Goal: Task Accomplishment & Management: Use online tool/utility

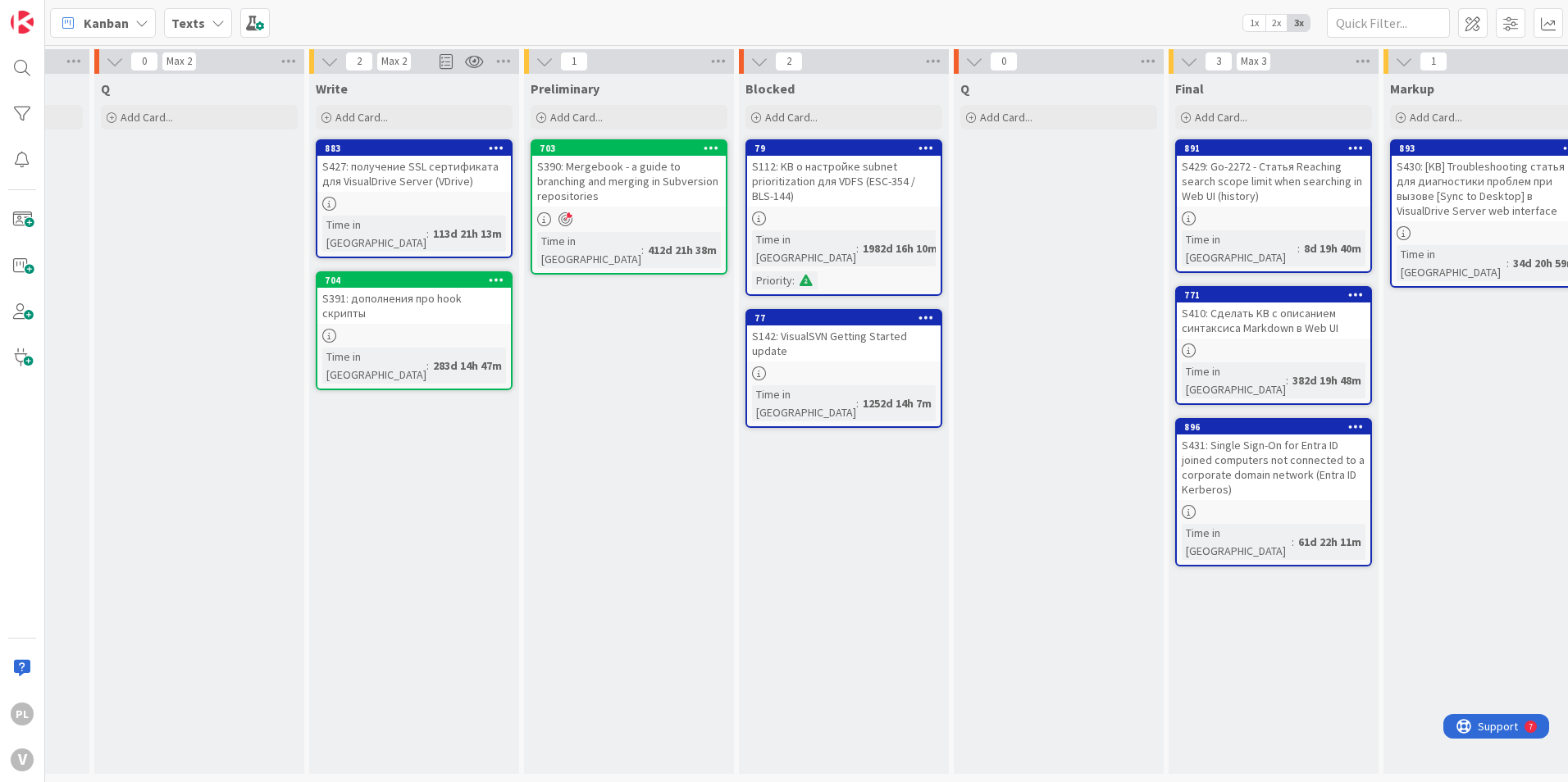
scroll to position [0, 516]
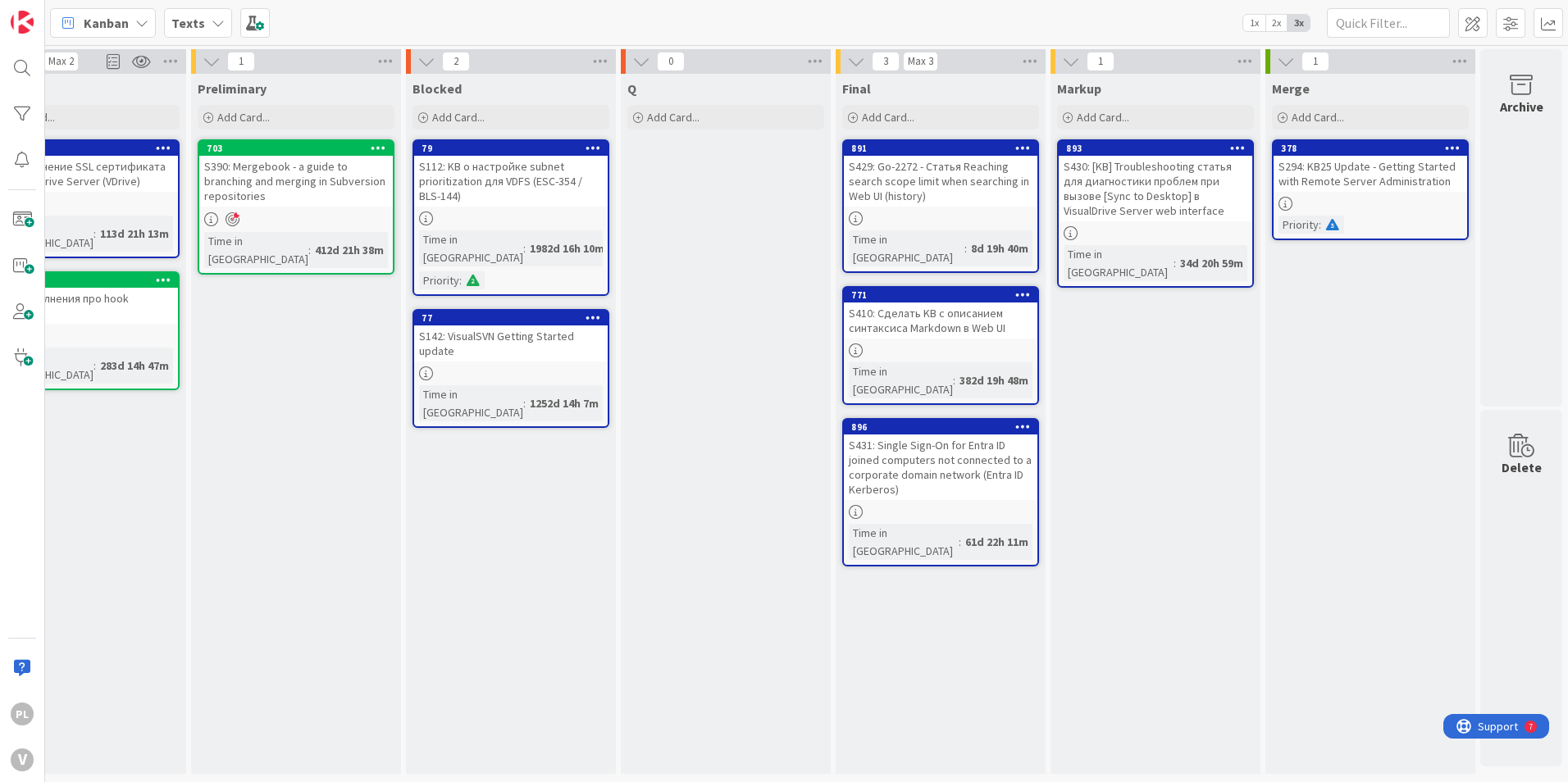
drag, startPoint x: 845, startPoint y: 369, endPoint x: 1354, endPoint y: 355, distance: 509.2
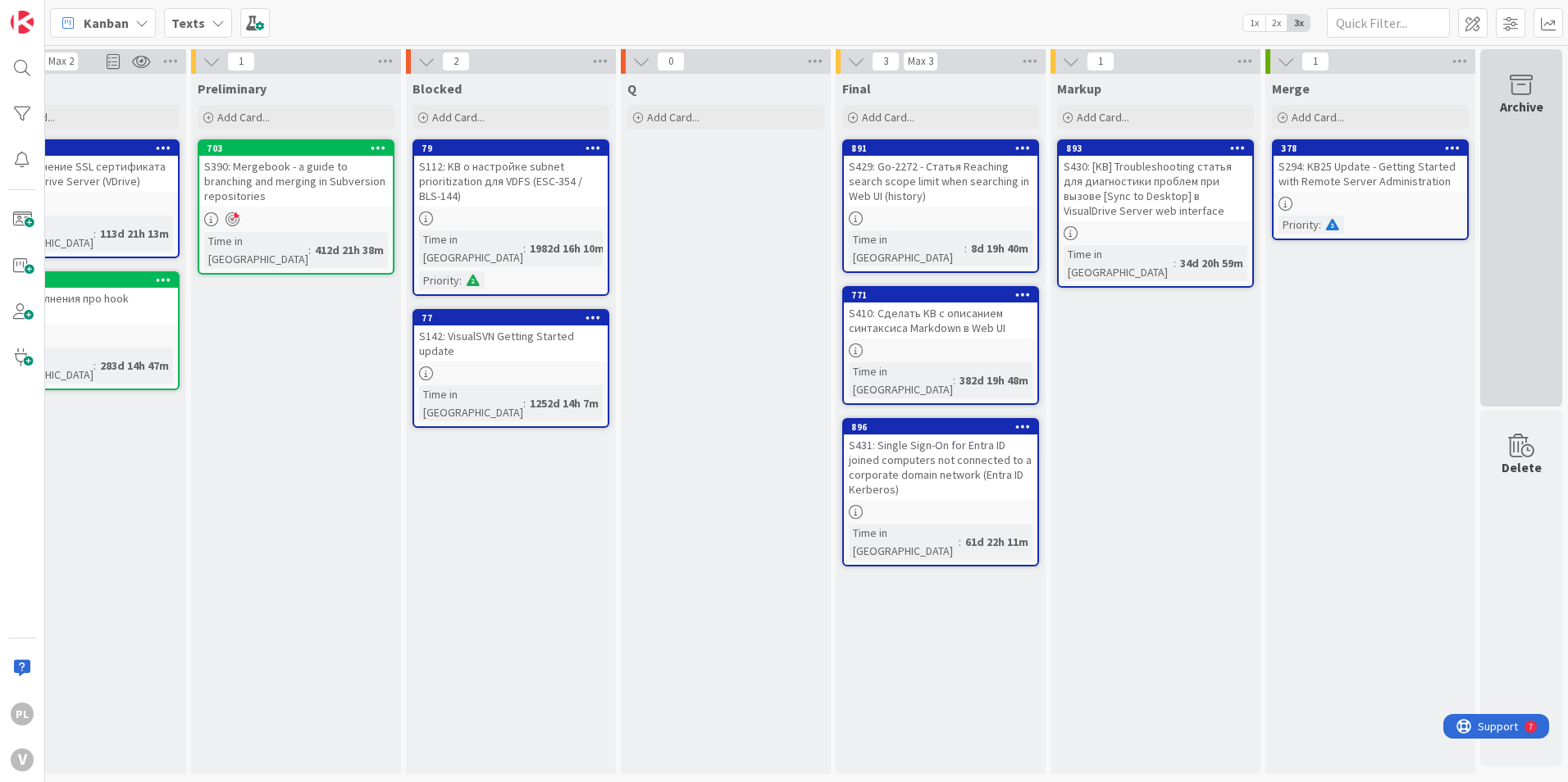
scroll to position [0, 0]
click at [1513, 139] on div "Archive" at bounding box center [1521, 228] width 82 height 357
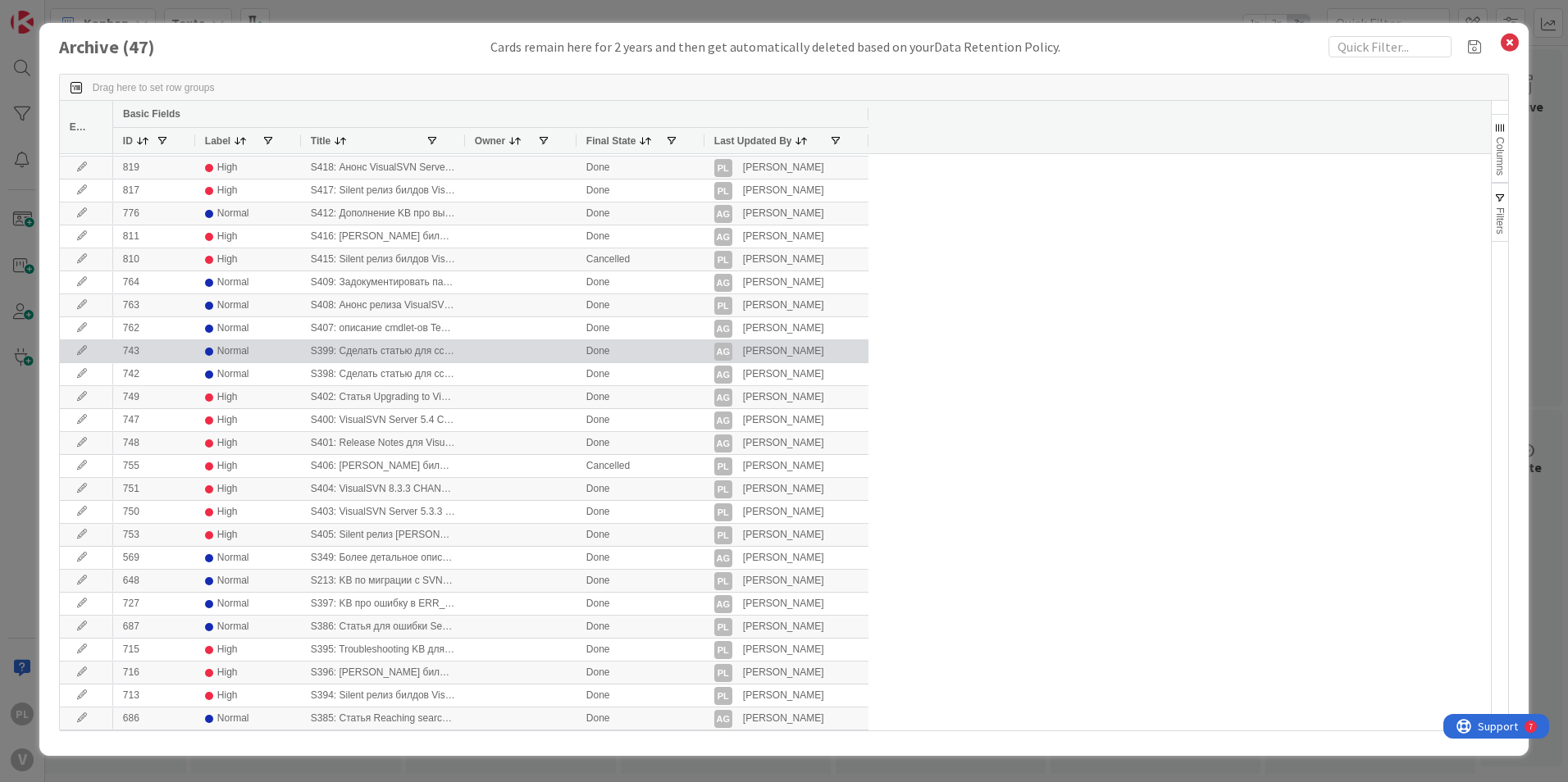
scroll to position [503, 0]
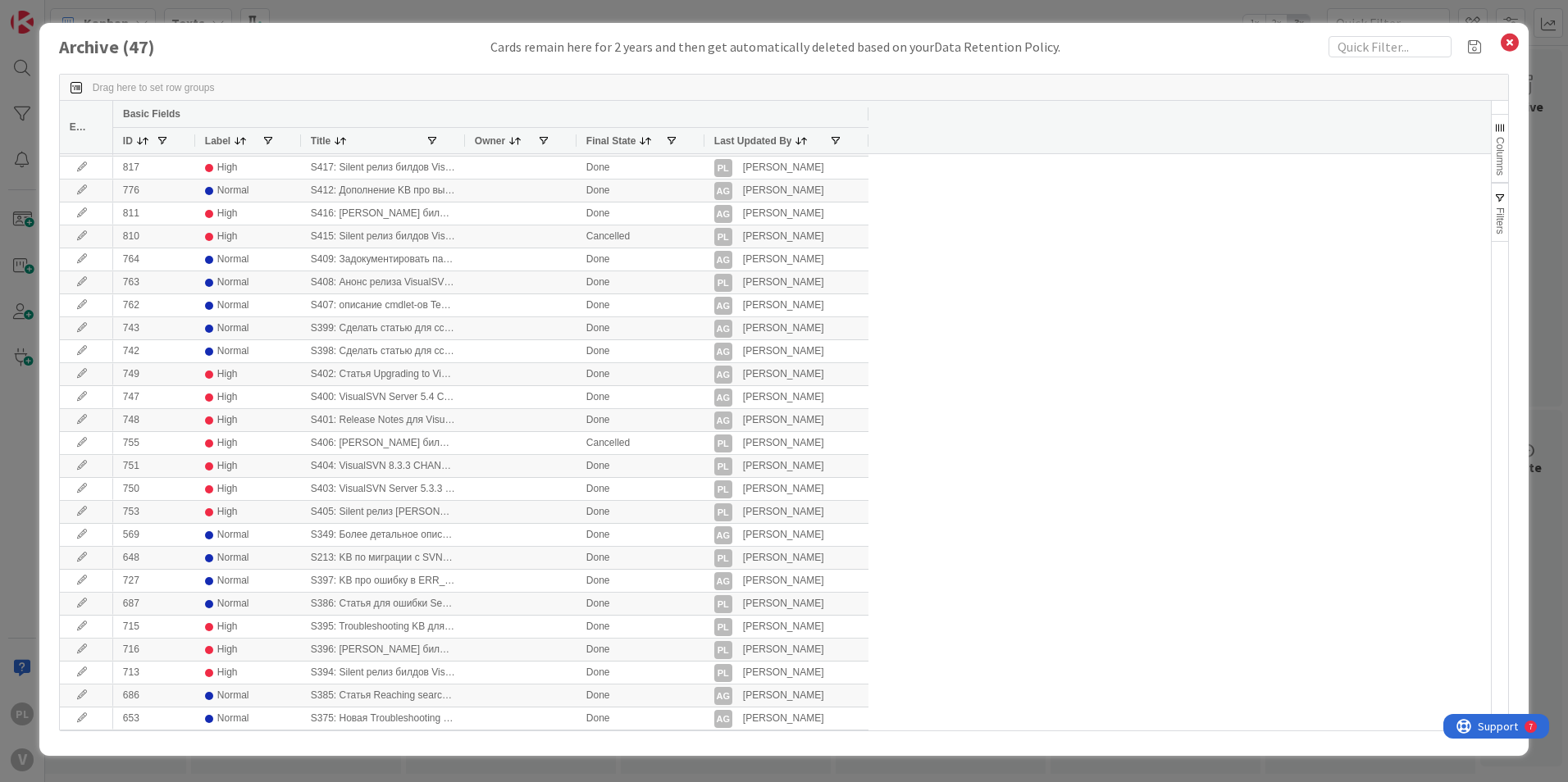
click at [1518, 51] on icon at bounding box center [1509, 43] width 22 height 23
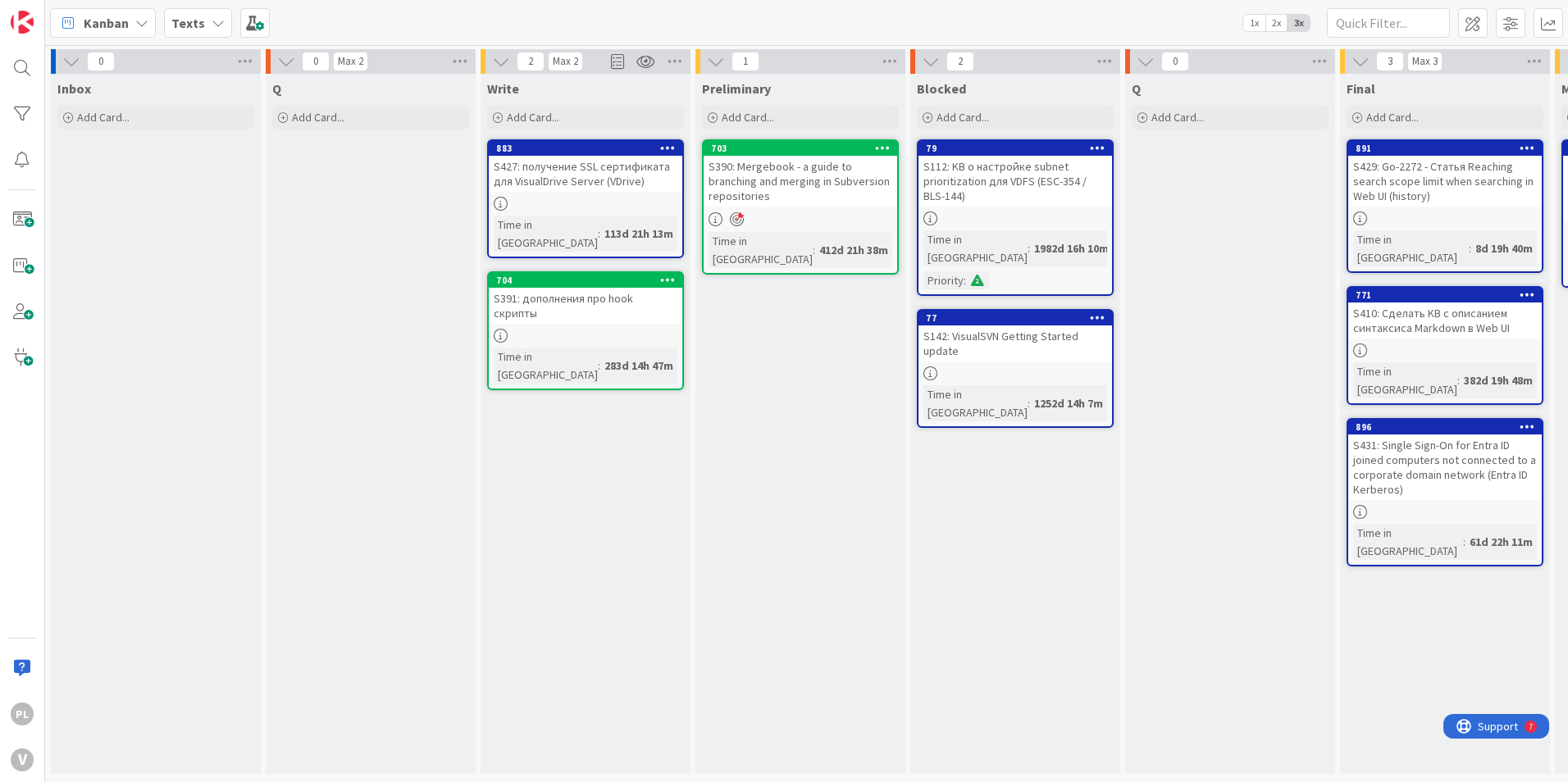
scroll to position [5, 0]
drag, startPoint x: 1335, startPoint y: 526, endPoint x: 574, endPoint y: 534, distance: 761.0
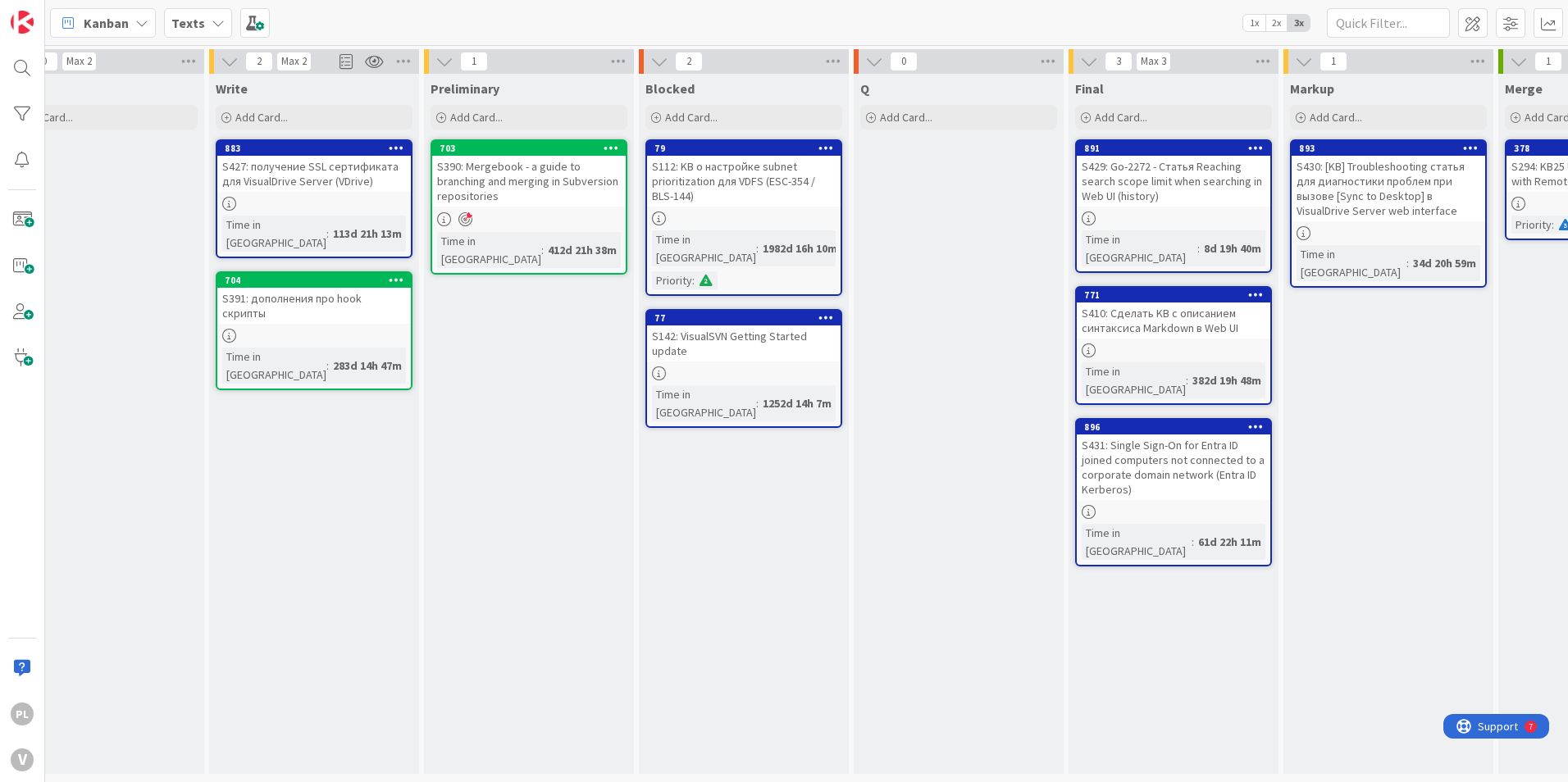
scroll to position [5, 309]
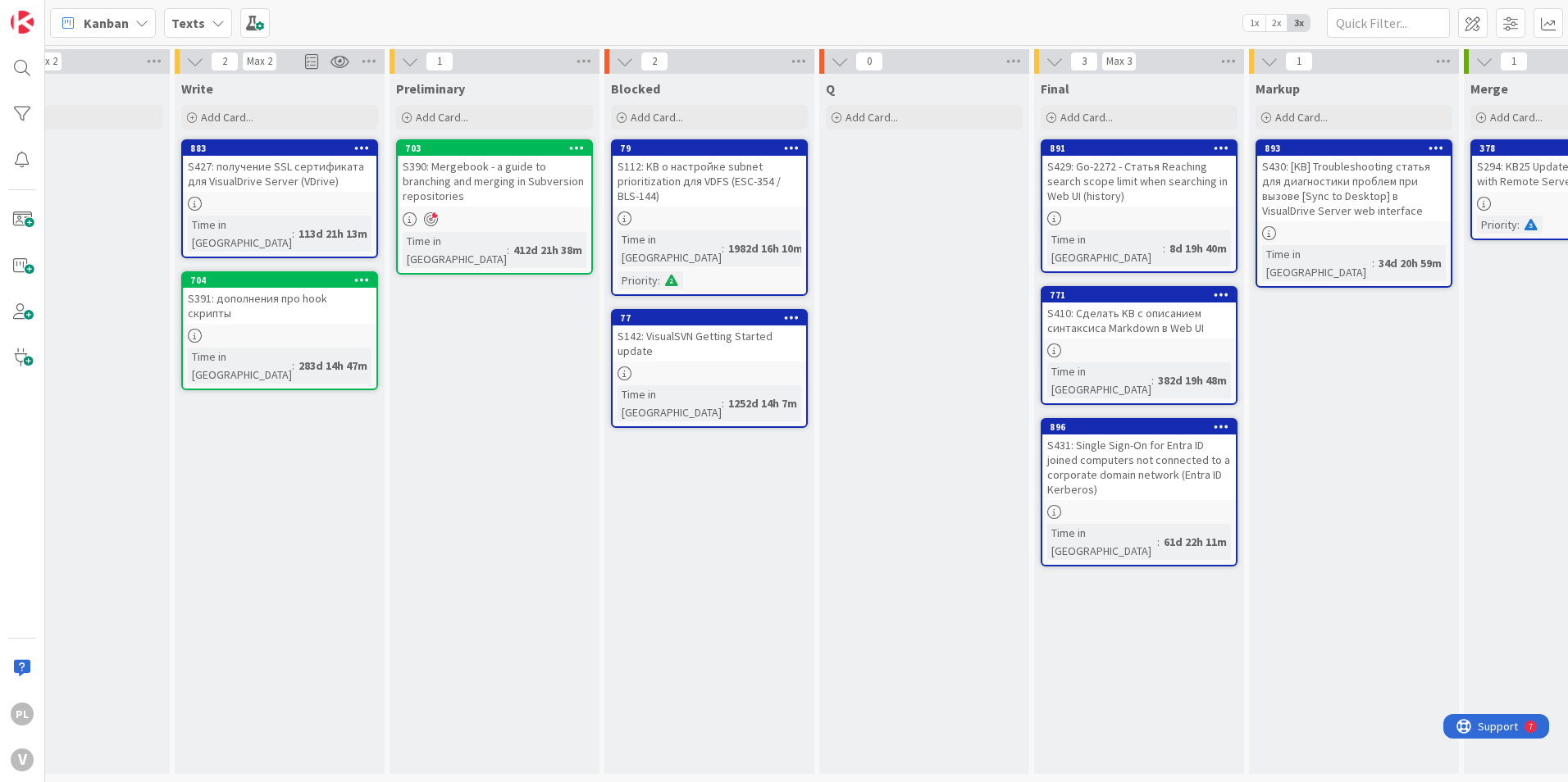
drag, startPoint x: 509, startPoint y: 509, endPoint x: 587, endPoint y: 496, distance: 79.1
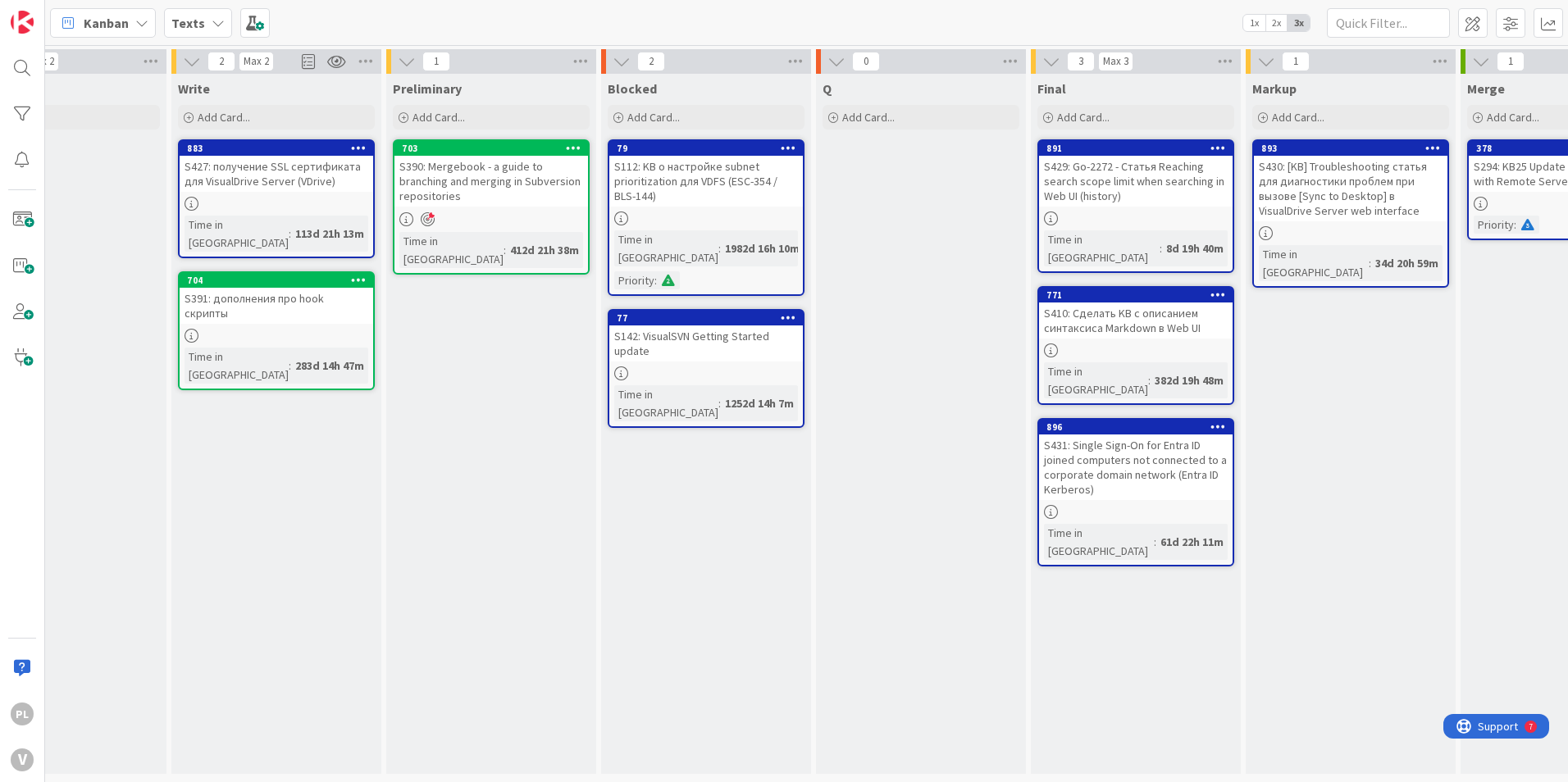
click at [653, 271] on div "Priority" at bounding box center [634, 280] width 40 height 18
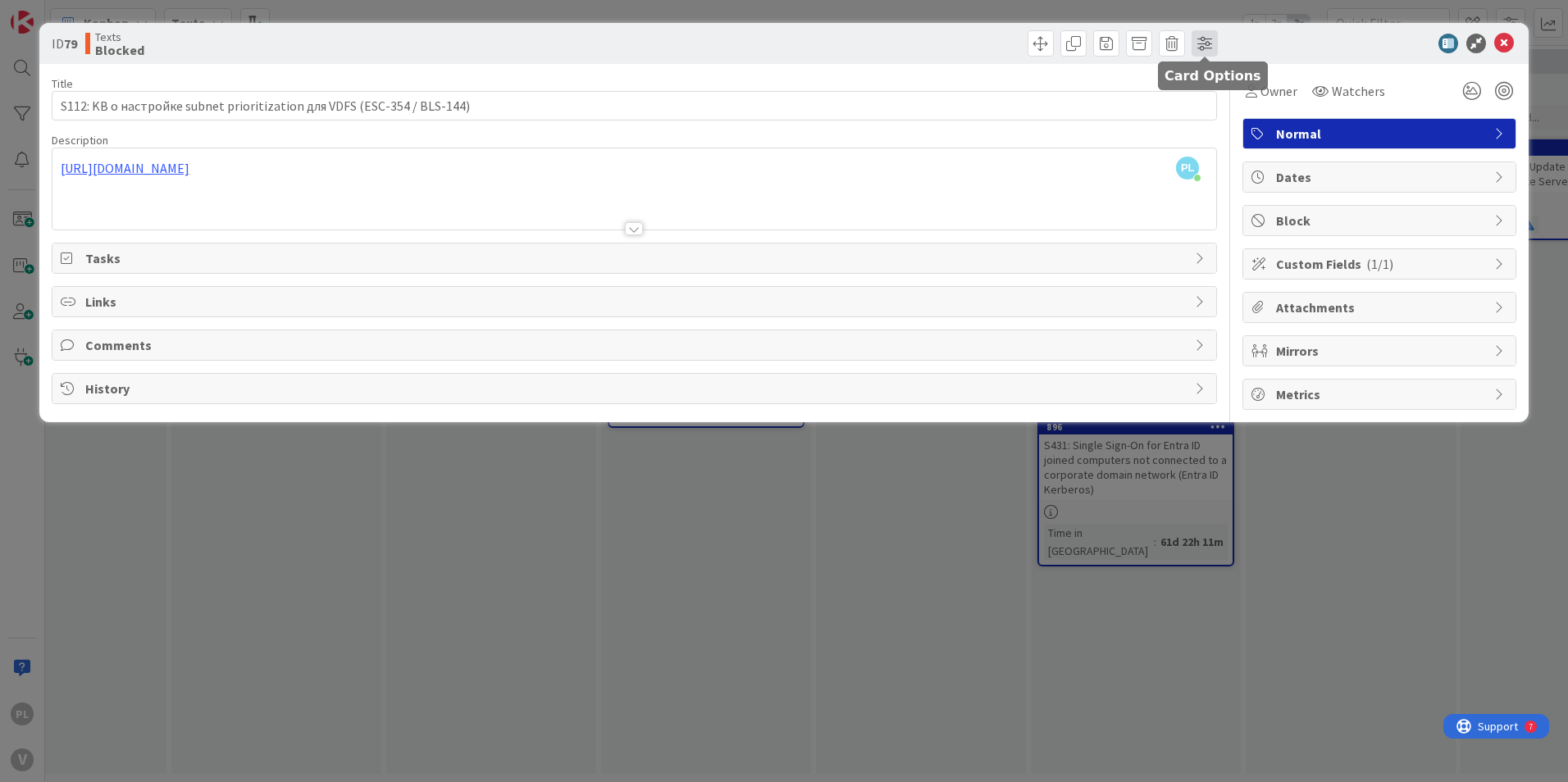
click at [1200, 37] on span at bounding box center [1205, 43] width 26 height 26
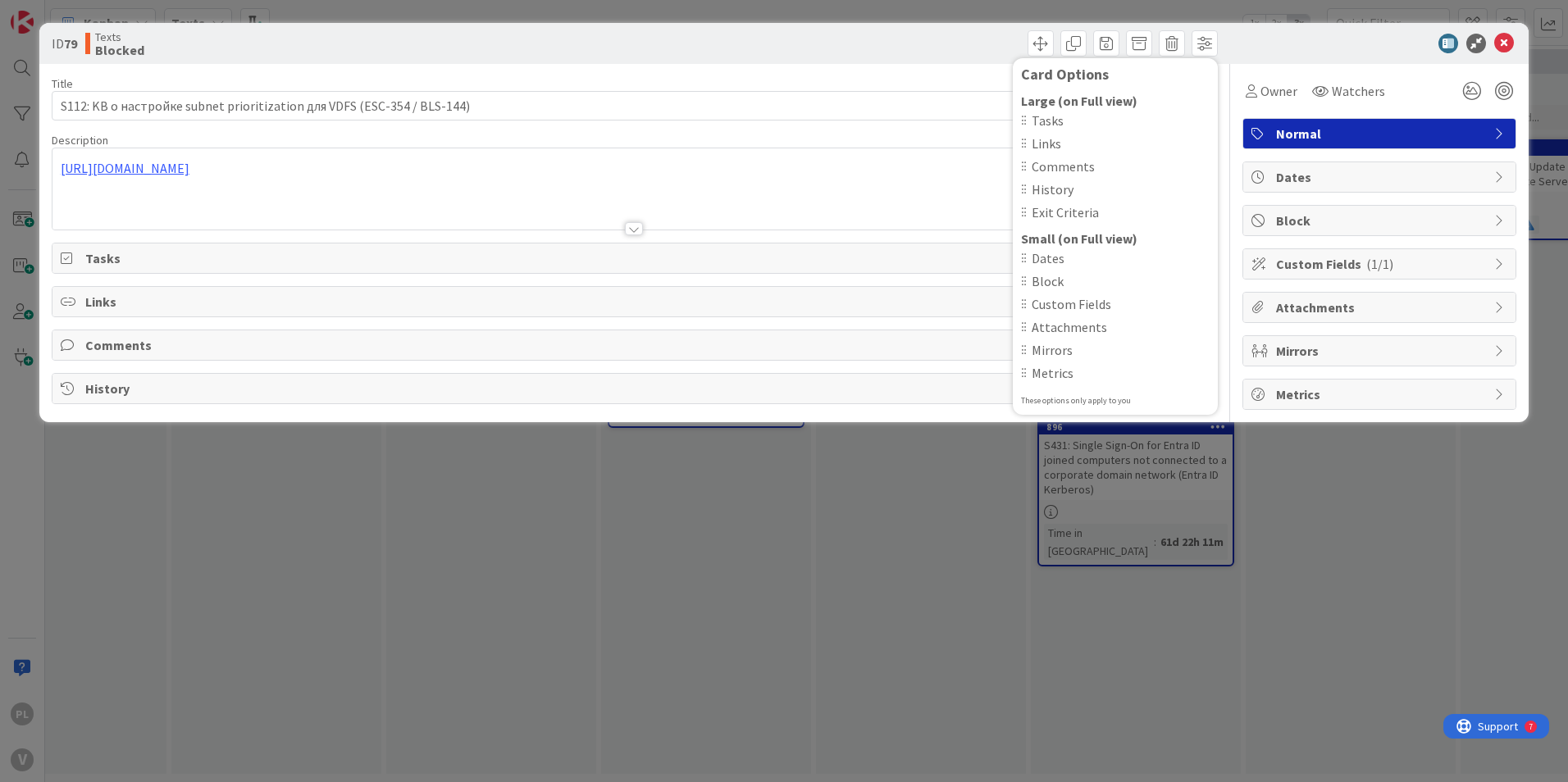
click at [1361, 395] on span "Metrics" at bounding box center [1381, 394] width 210 height 20
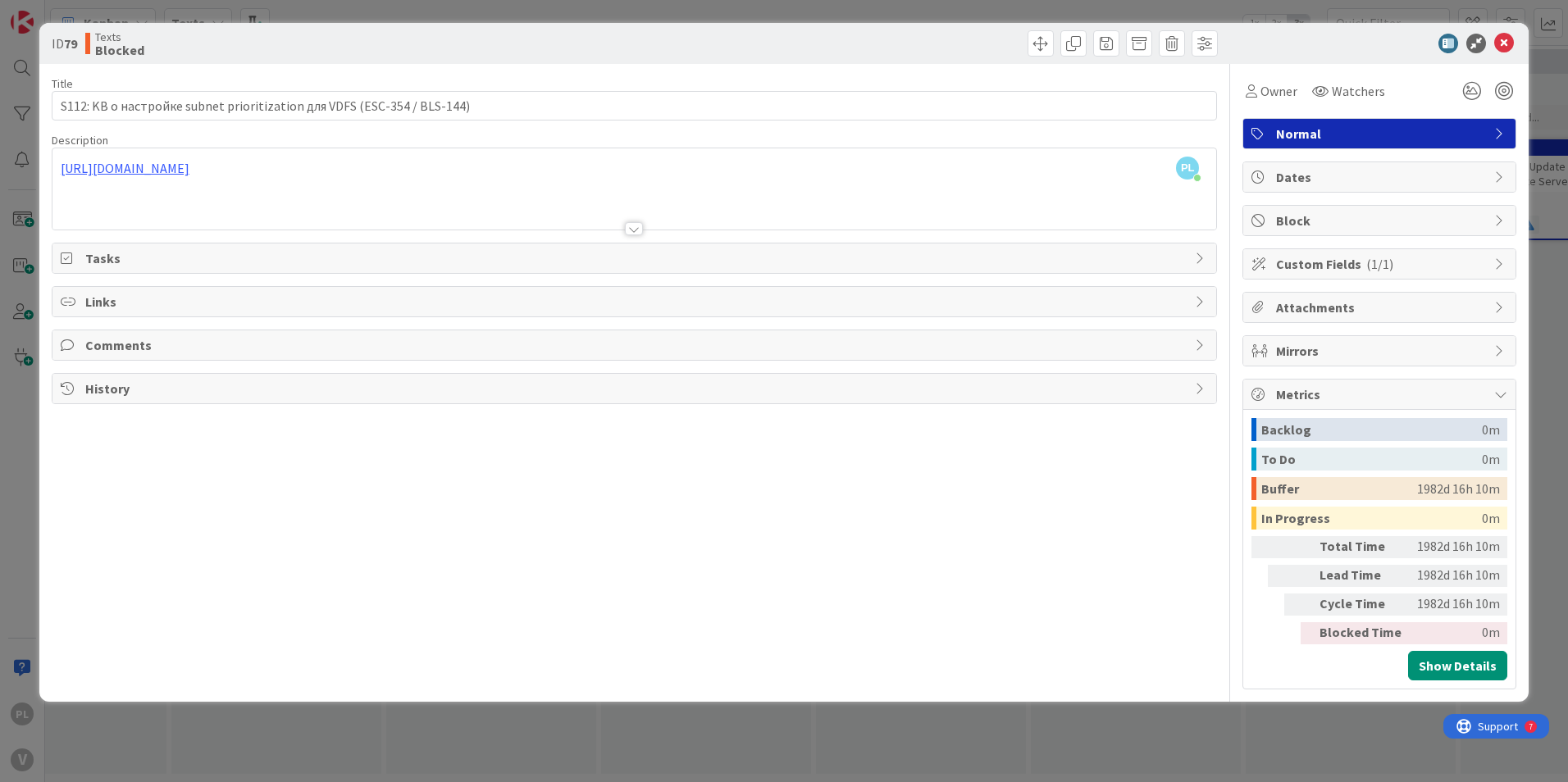
click at [1361, 393] on span "Metrics" at bounding box center [1381, 394] width 210 height 20
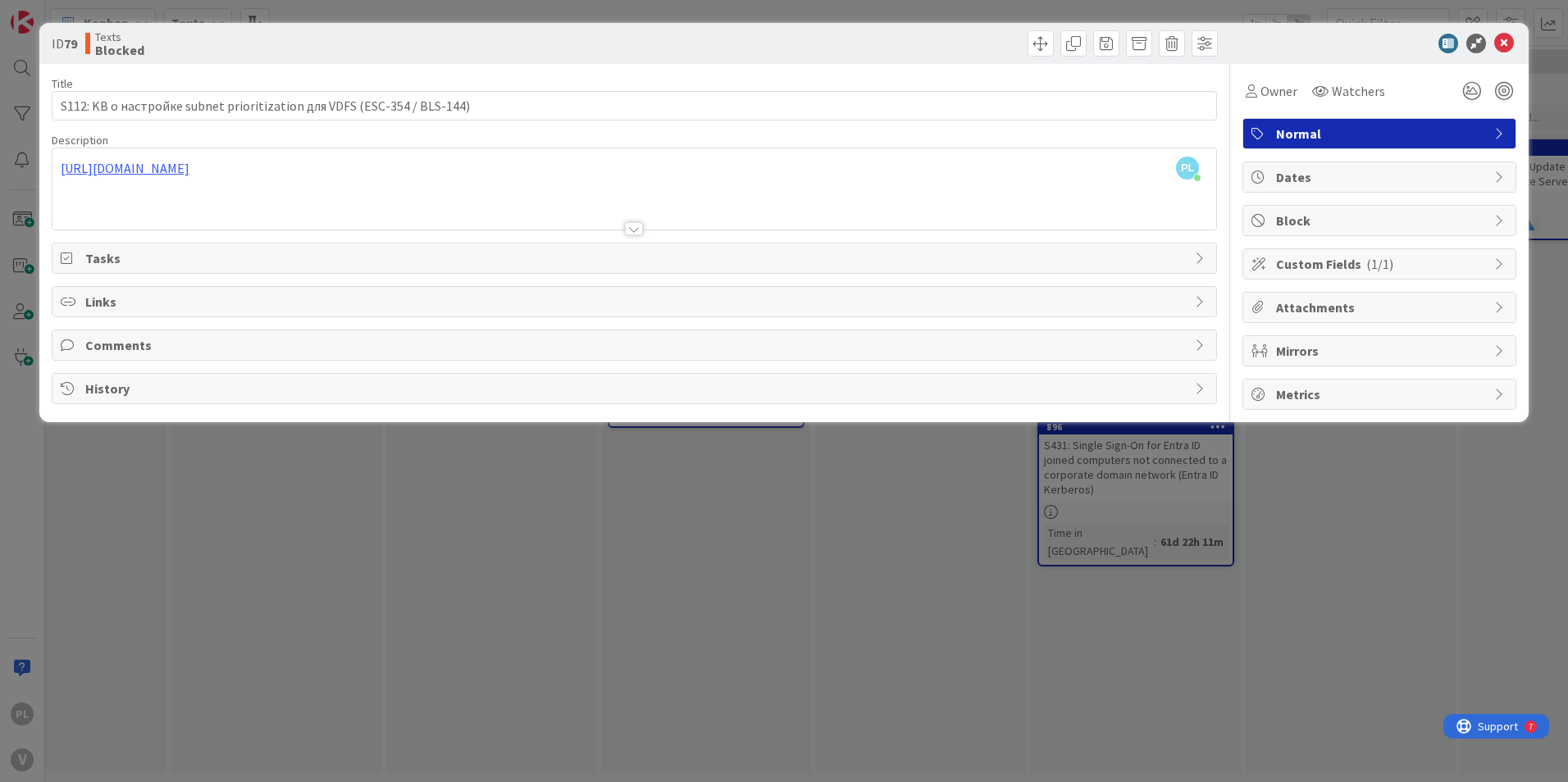
click at [1365, 361] on div "Mirrors" at bounding box center [1379, 350] width 272 height 29
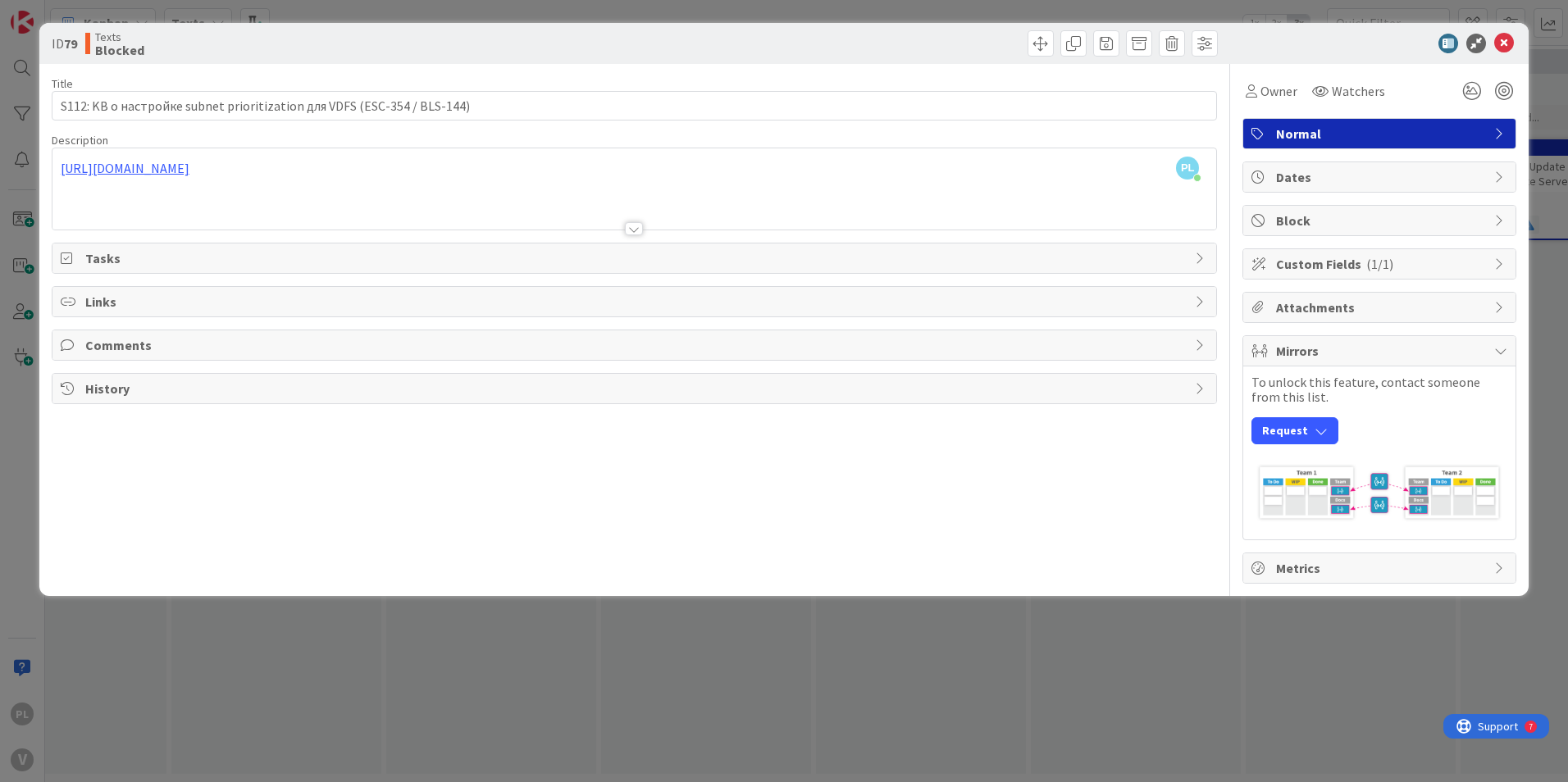
click at [1365, 361] on div "Mirrors" at bounding box center [1379, 351] width 272 height 30
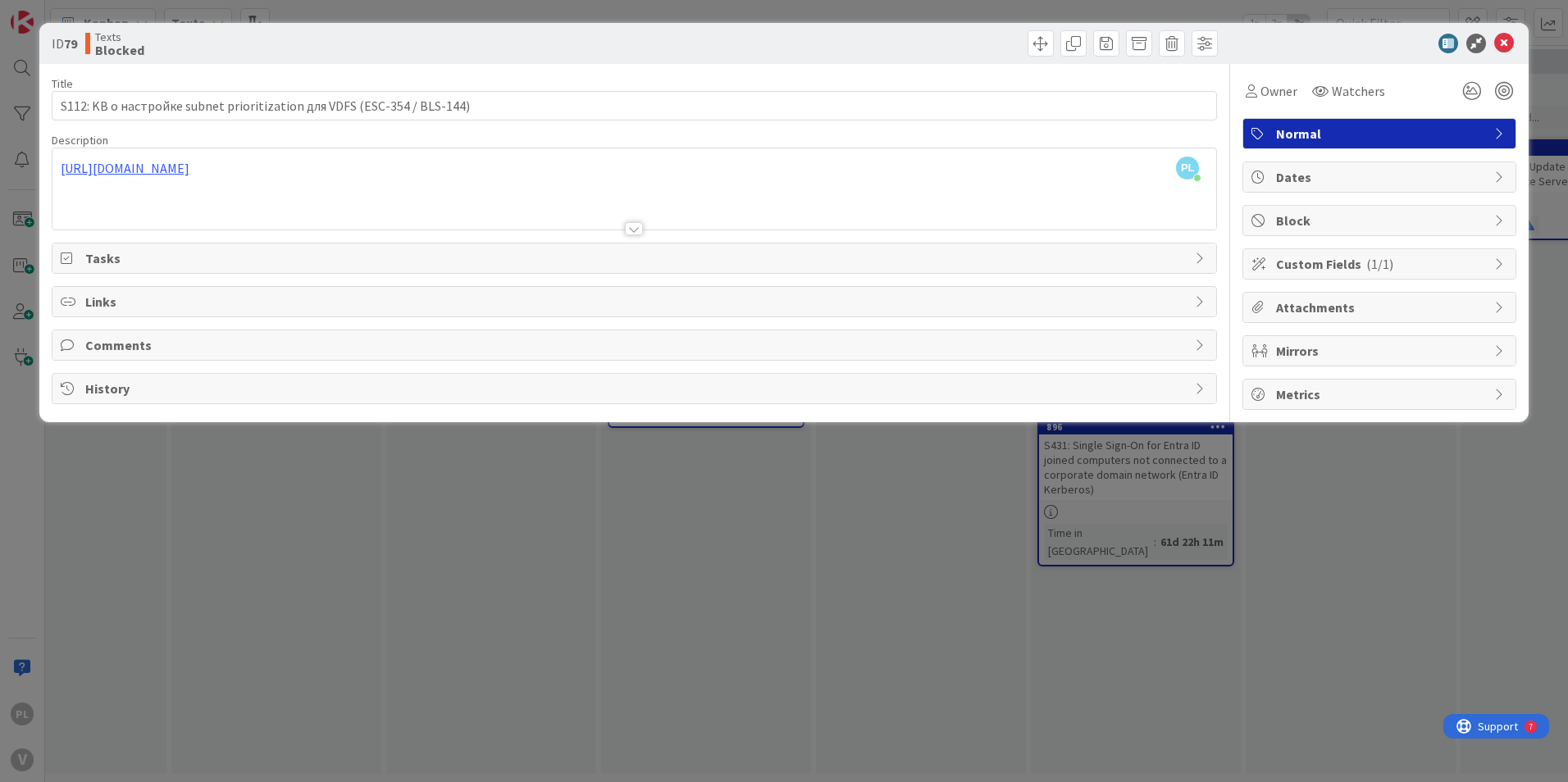
click at [1364, 304] on span "Attachments" at bounding box center [1381, 307] width 210 height 20
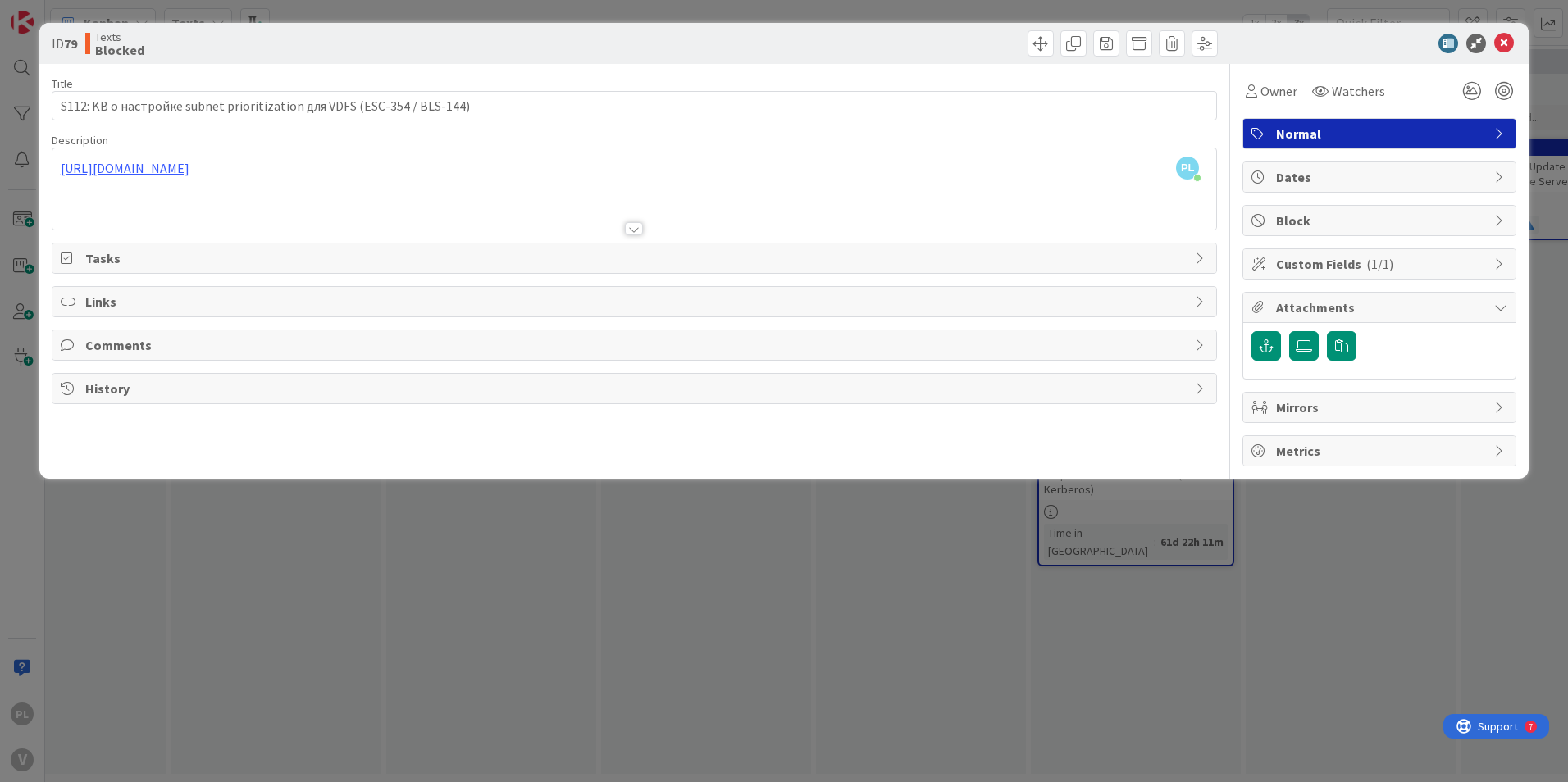
click at [1364, 304] on span "Attachments" at bounding box center [1381, 307] width 210 height 20
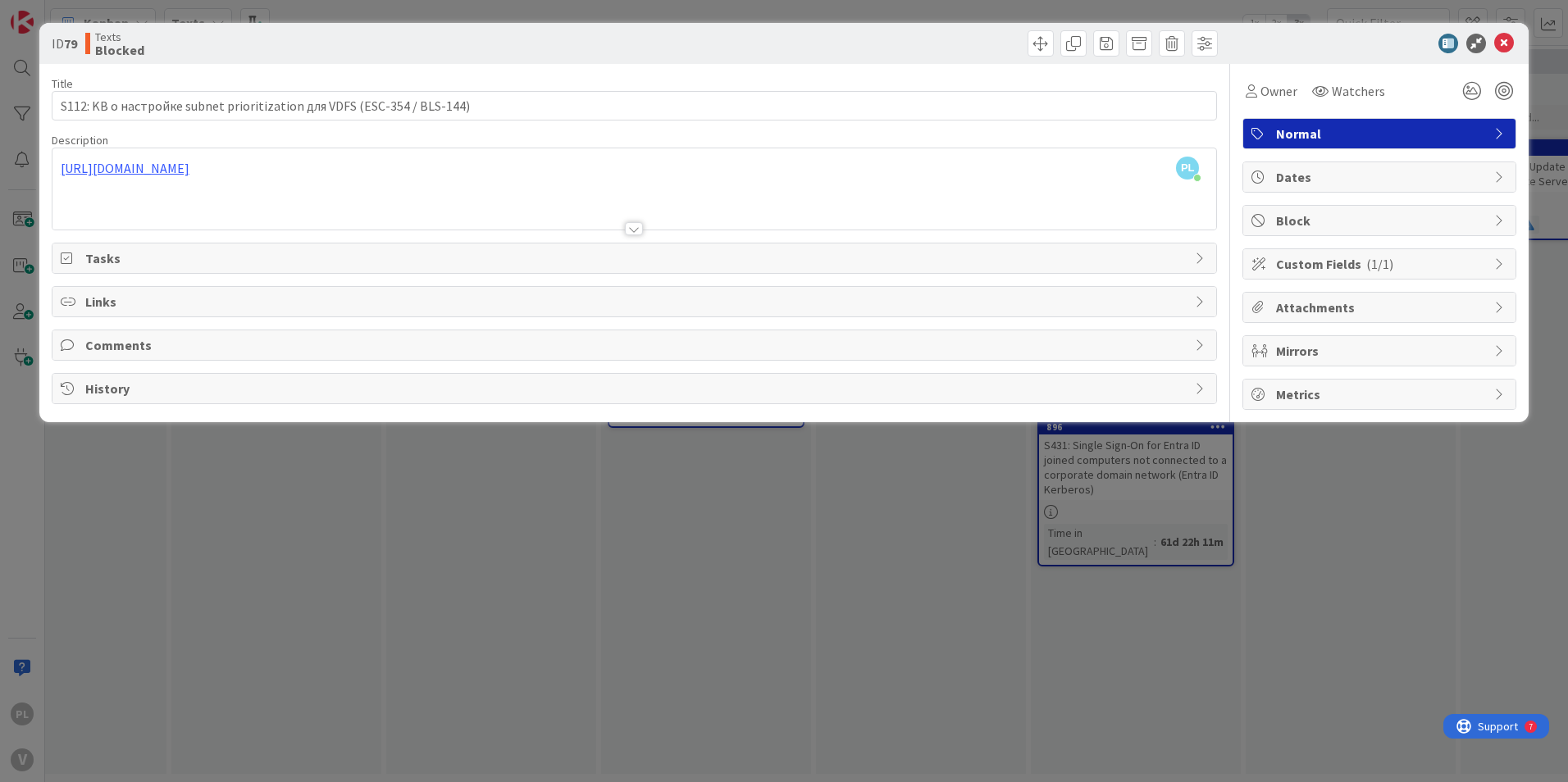
click at [1360, 293] on div "Attachments" at bounding box center [1379, 307] width 272 height 29
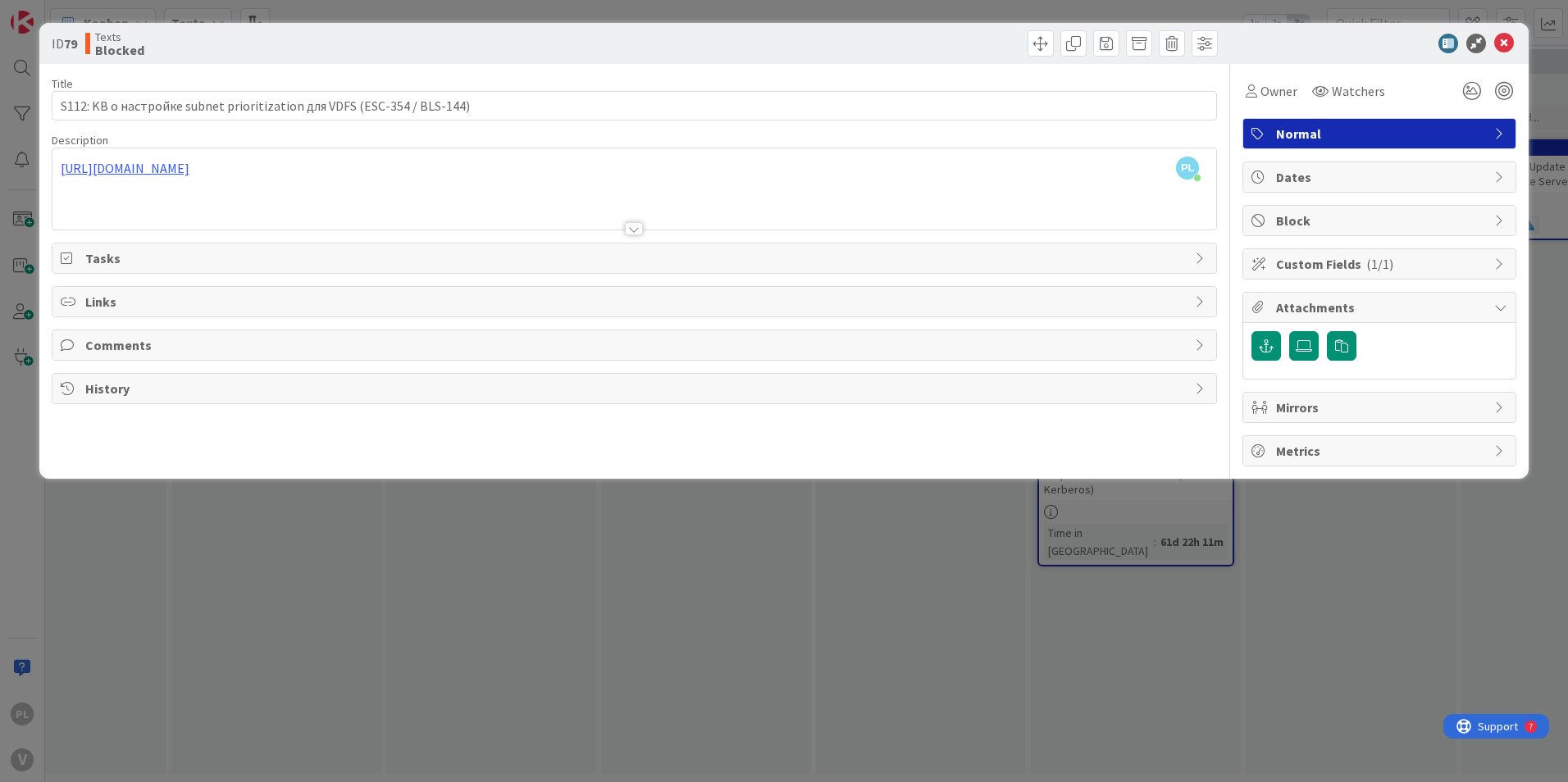
click at [1352, 280] on div "Owner Watchers Normal Dates Block Custom Fields ( 1/1 ) Attachments Mirrors Met…" at bounding box center [1380, 266] width 274 height 403
click at [1352, 292] on div "Attachments" at bounding box center [1380, 336] width 274 height 88
click at [1352, 265] on span "Custom Fields ( 1/1 )" at bounding box center [1381, 264] width 210 height 20
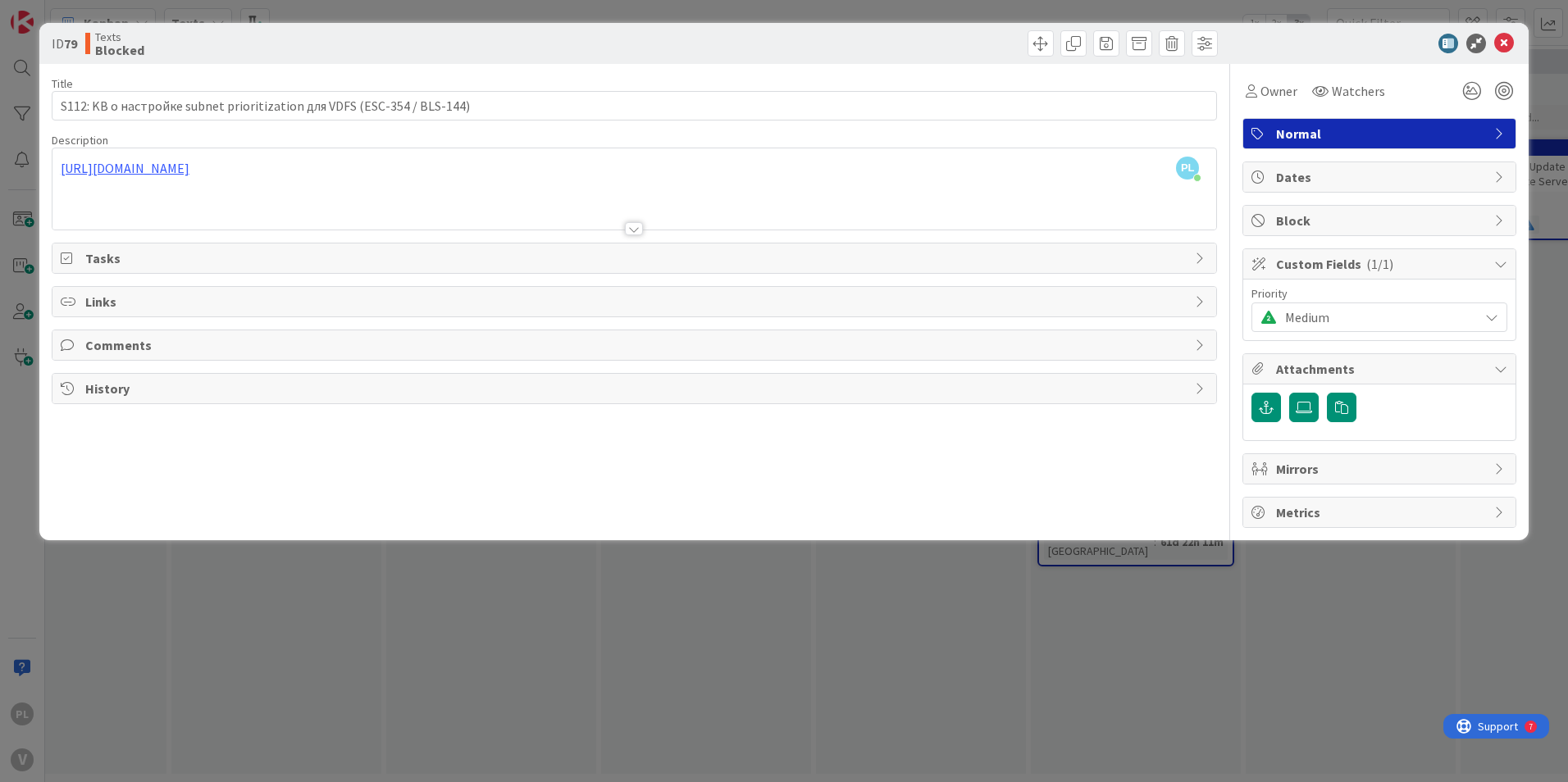
click at [1333, 316] on span "Medium" at bounding box center [1378, 317] width 185 height 23
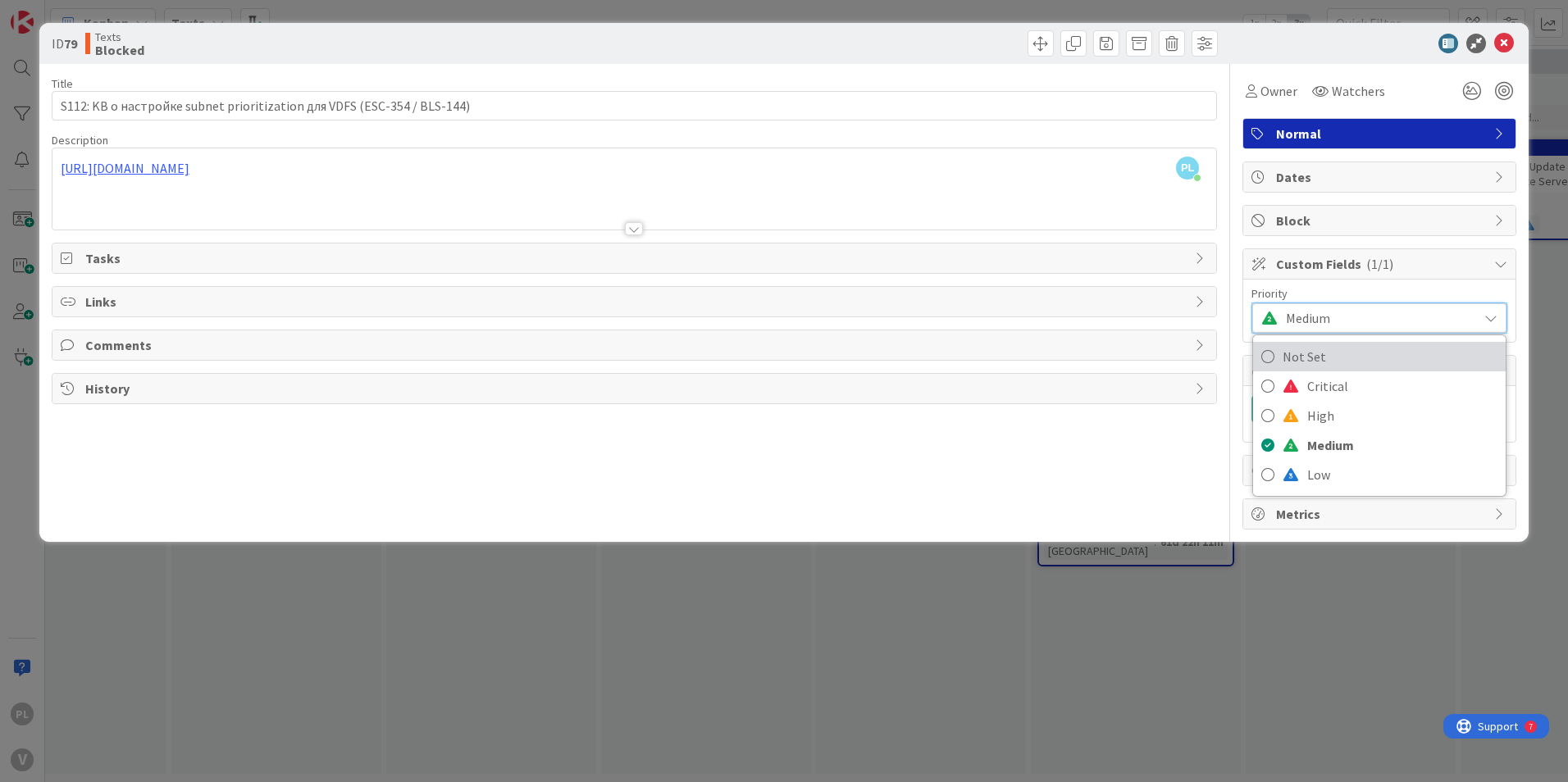
click at [1335, 346] on span "Not Set" at bounding box center [1389, 356] width 215 height 25
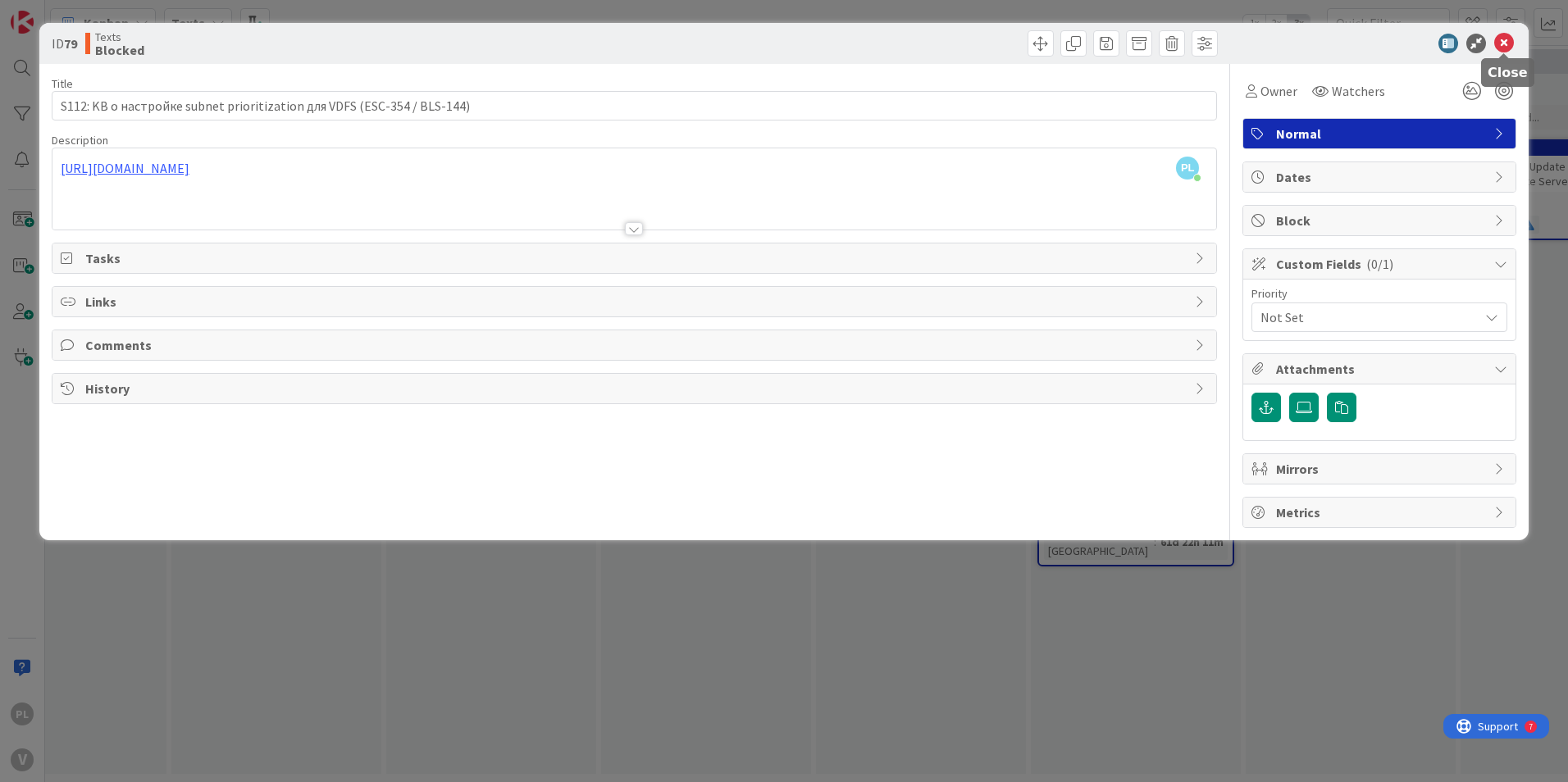
click at [1510, 48] on icon at bounding box center [1504, 43] width 20 height 20
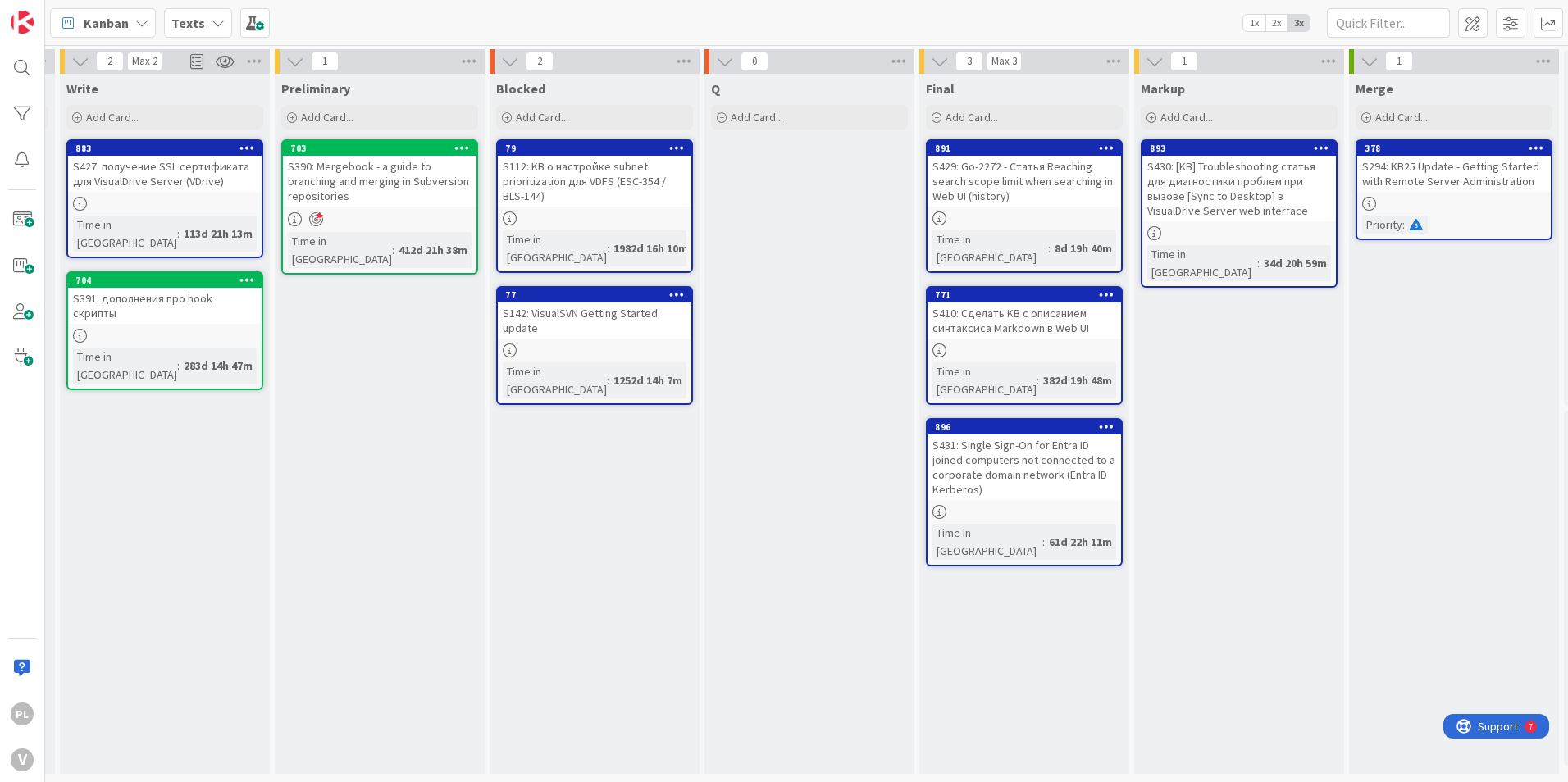
scroll to position [5, 516]
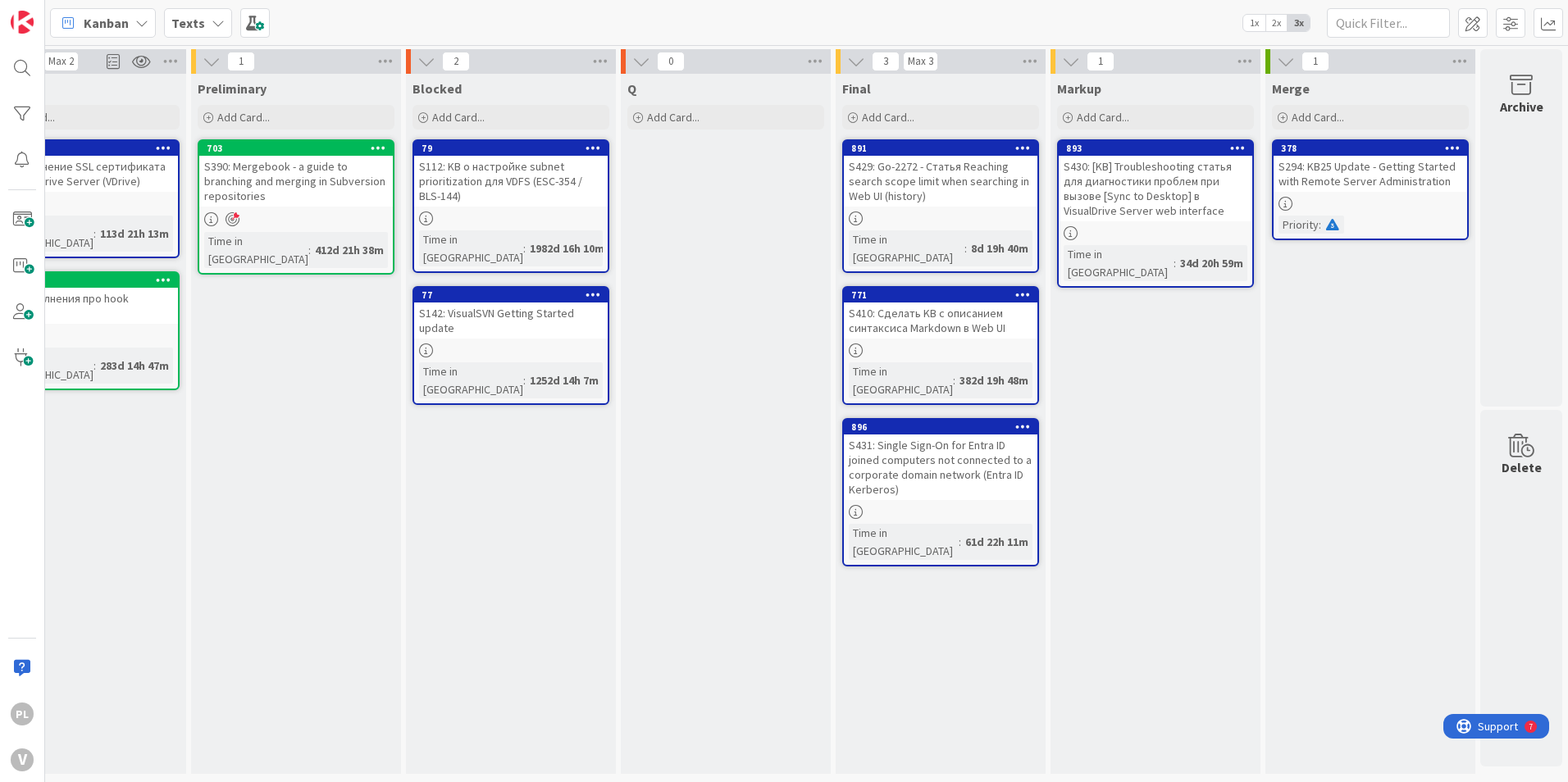
drag, startPoint x: 738, startPoint y: 426, endPoint x: 1026, endPoint y: 404, distance: 288.8
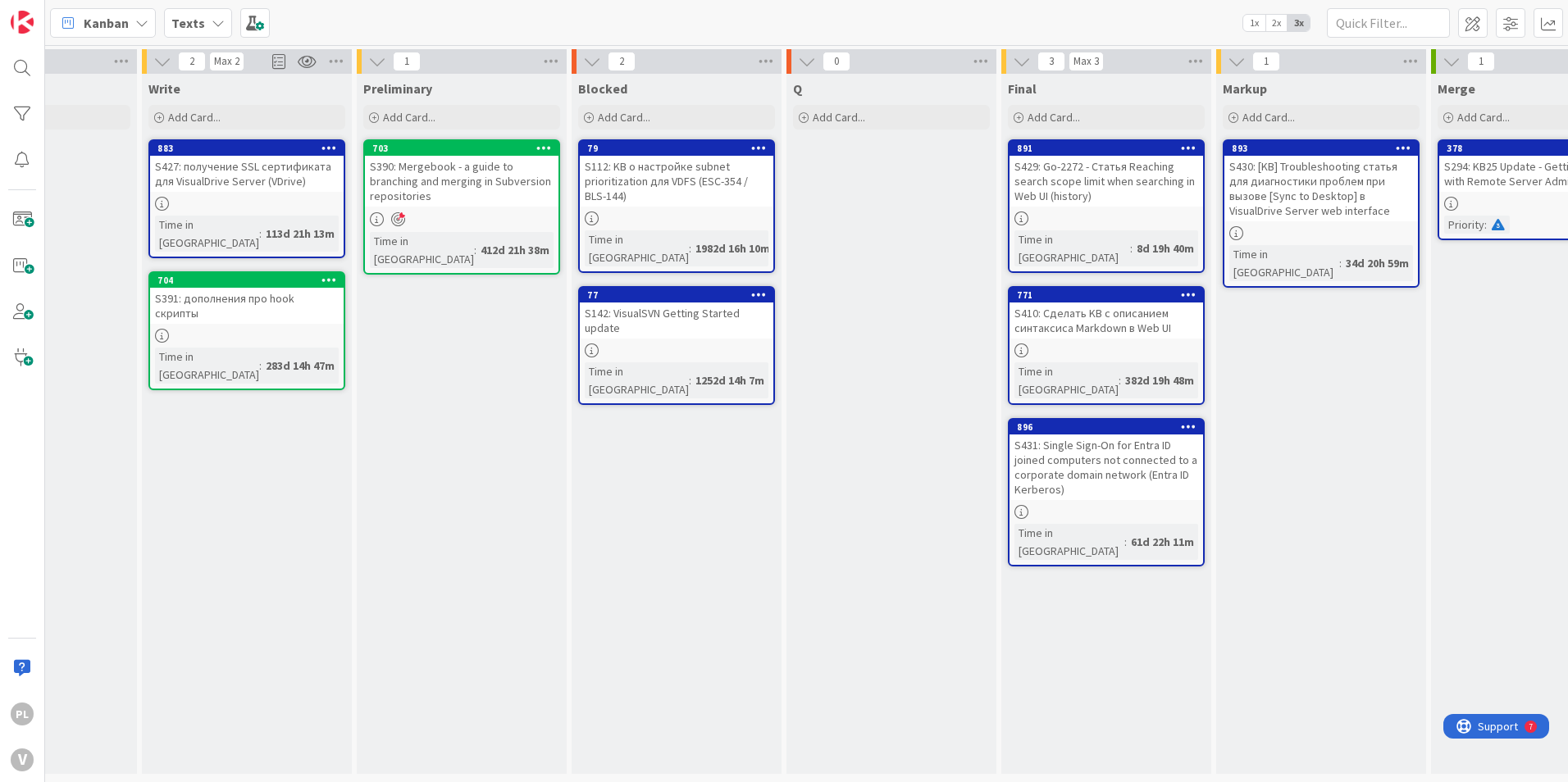
scroll to position [5, 125]
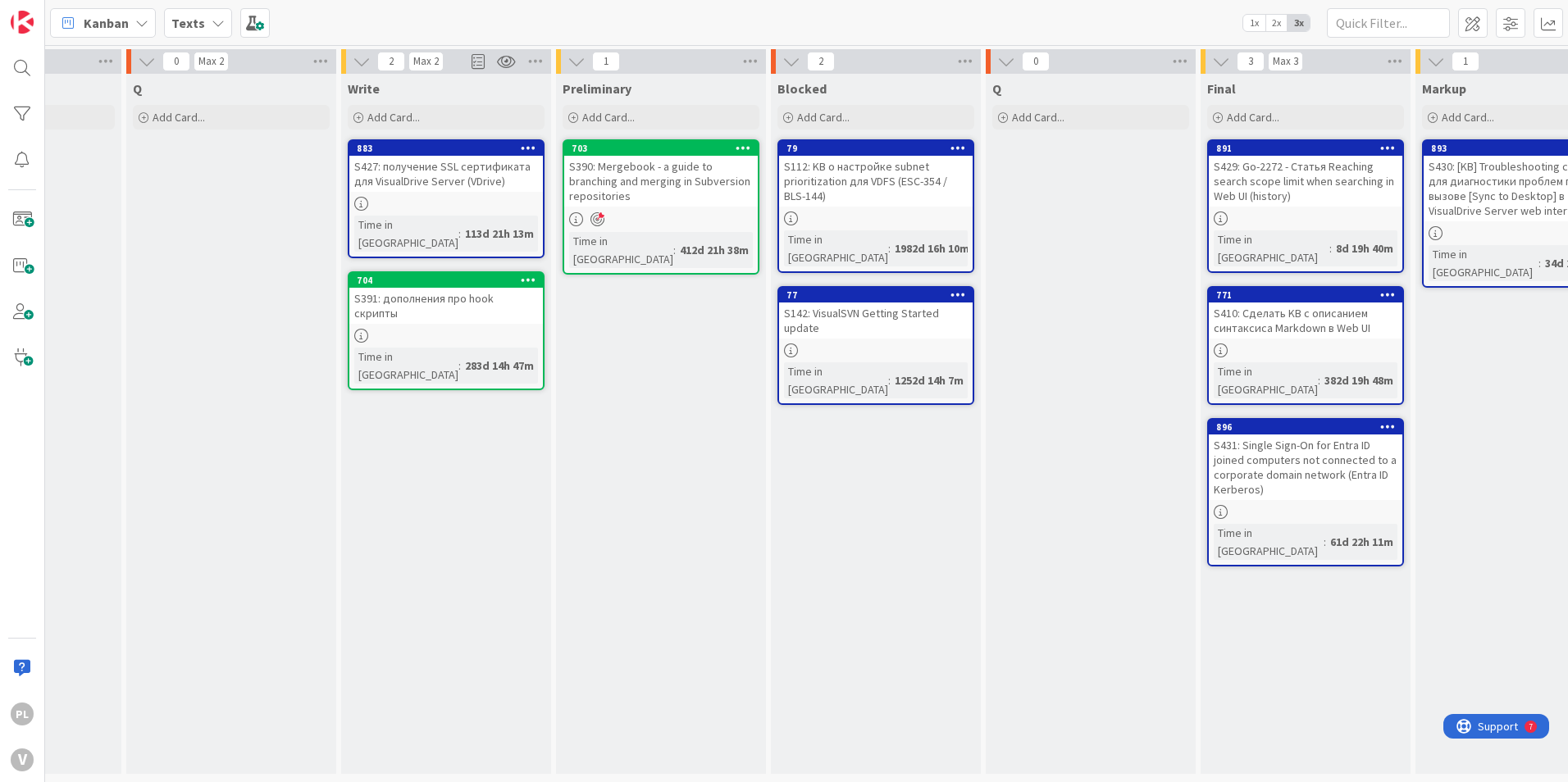
drag, startPoint x: 749, startPoint y: 463, endPoint x: 559, endPoint y: 451, distance: 190.4
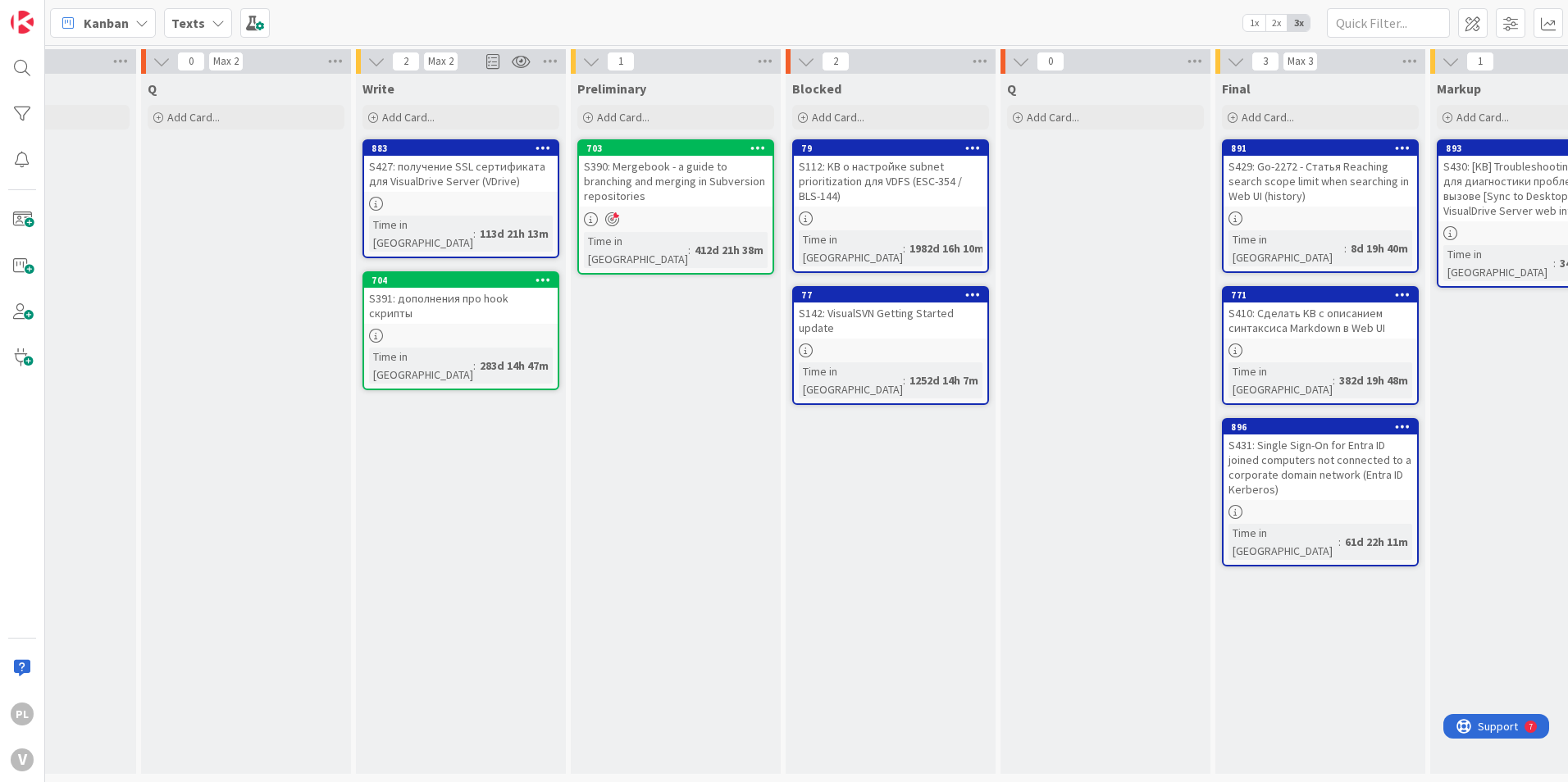
scroll to position [0, 0]
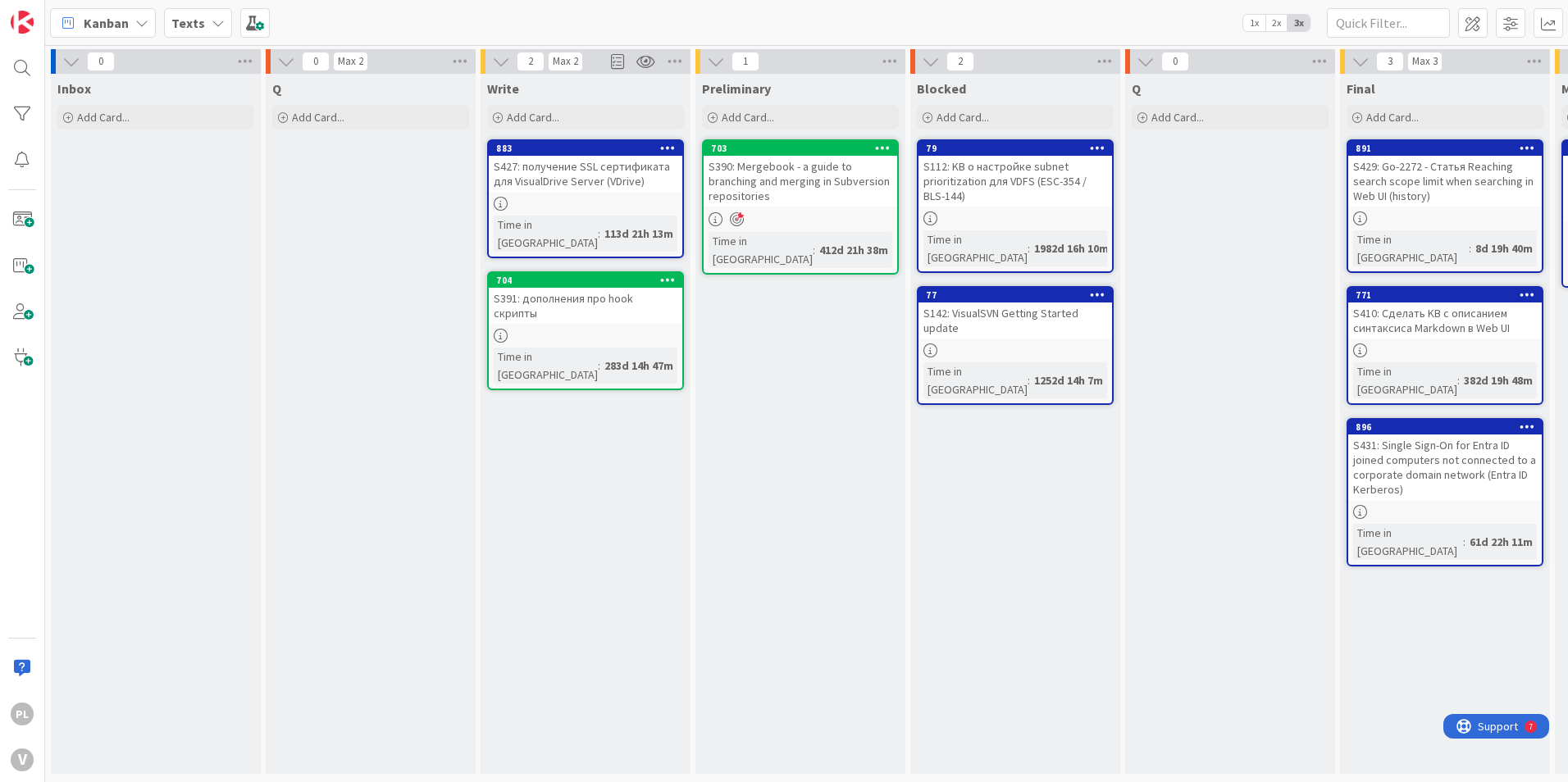
drag, startPoint x: 559, startPoint y: 451, endPoint x: 407, endPoint y: 439, distance: 152.5
